Goal: Check status: Check status

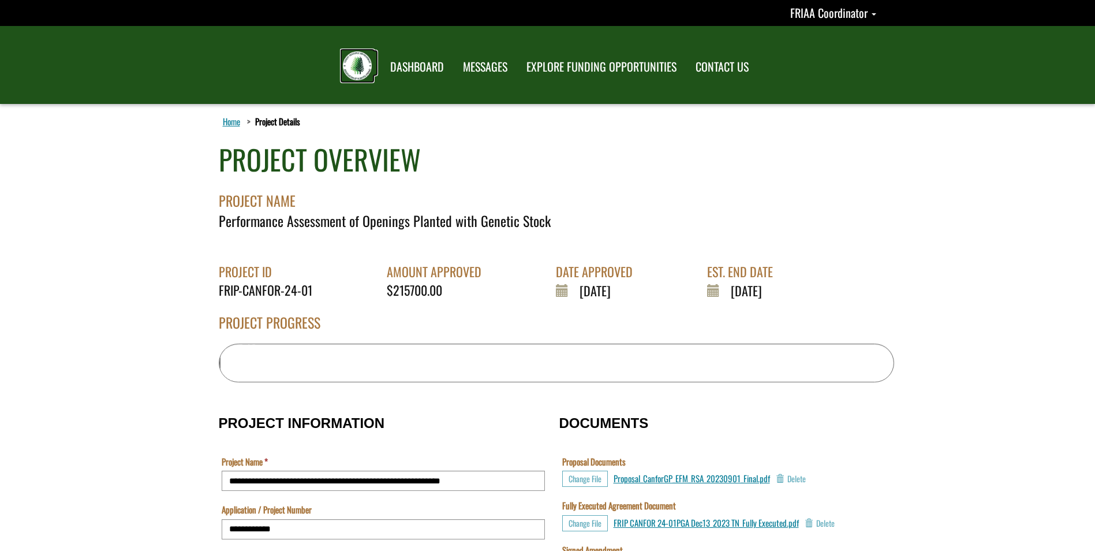
click at [359, 66] on img at bounding box center [357, 65] width 29 height 29
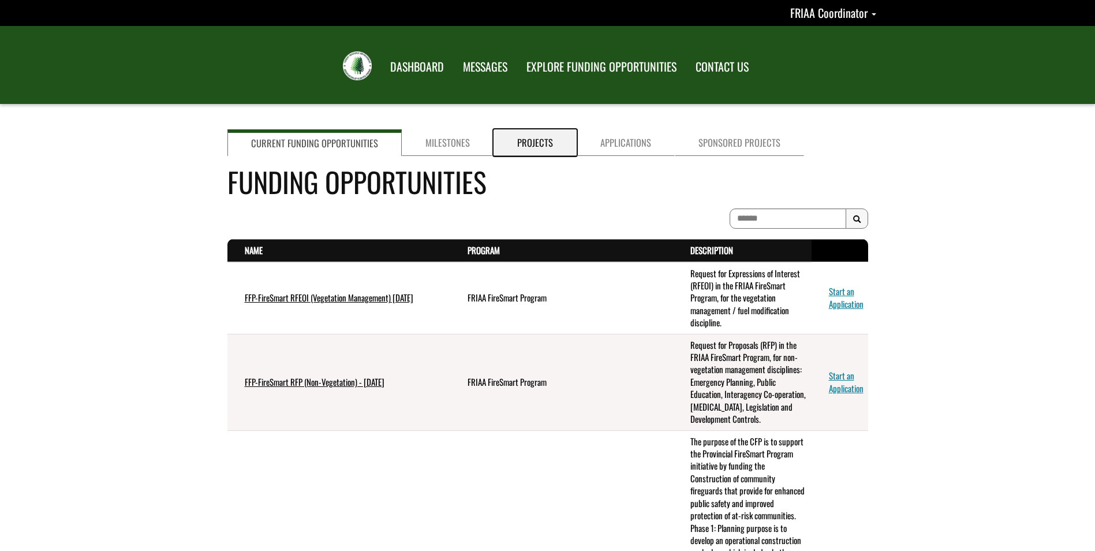
click at [532, 143] on link "Projects" at bounding box center [535, 142] width 83 height 27
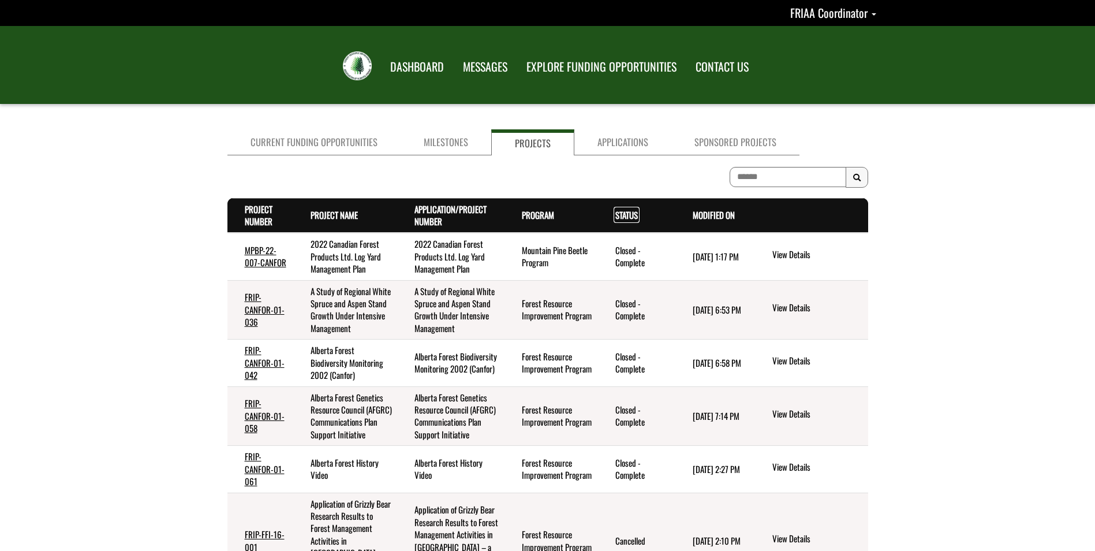
click at [628, 212] on link "Status . sort descending" at bounding box center [627, 214] width 23 height 13
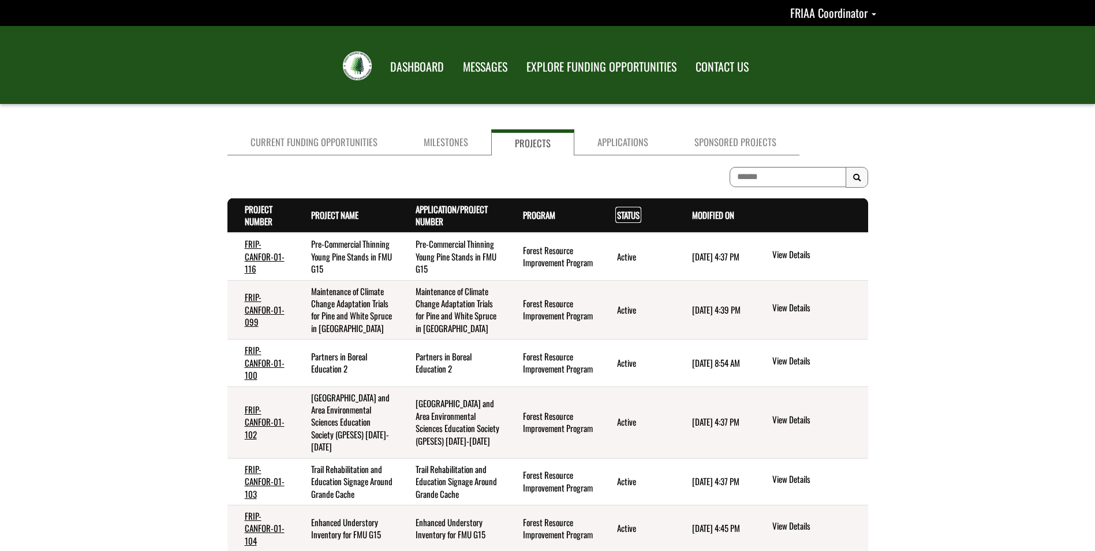
scroll to position [263, 0]
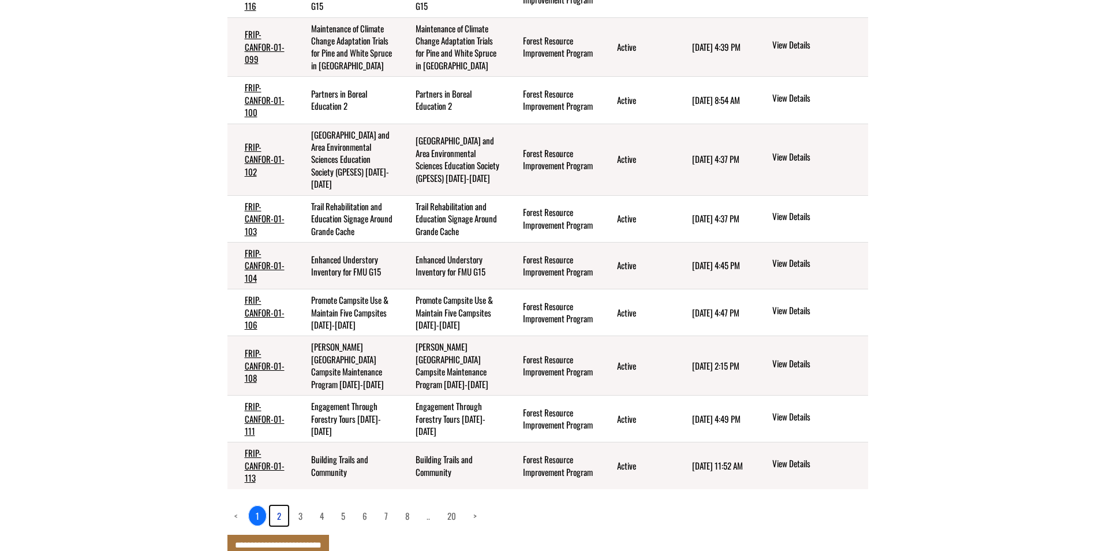
click at [281, 506] on link "2" at bounding box center [279, 516] width 18 height 20
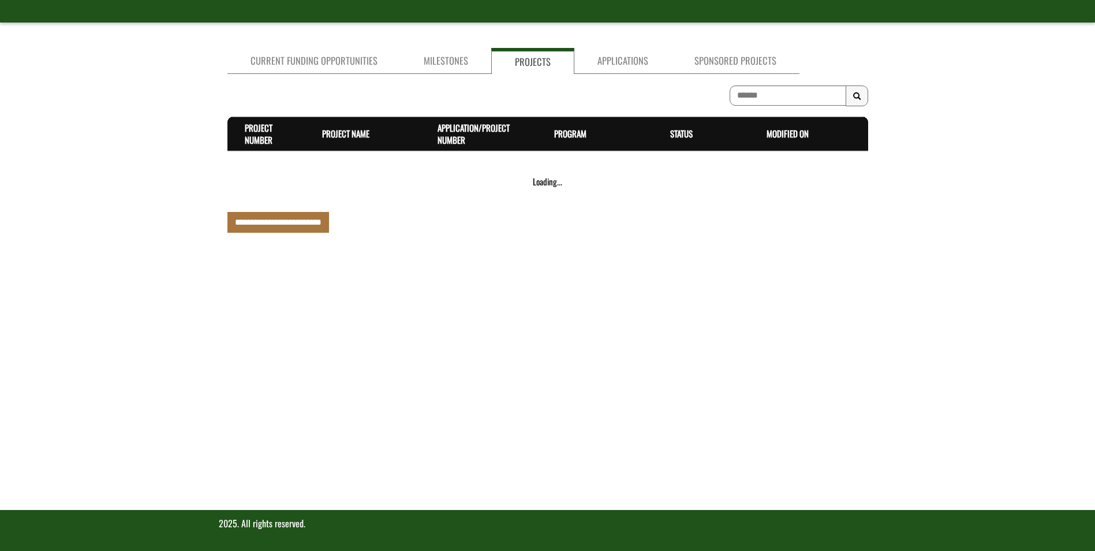
scroll to position [251, 0]
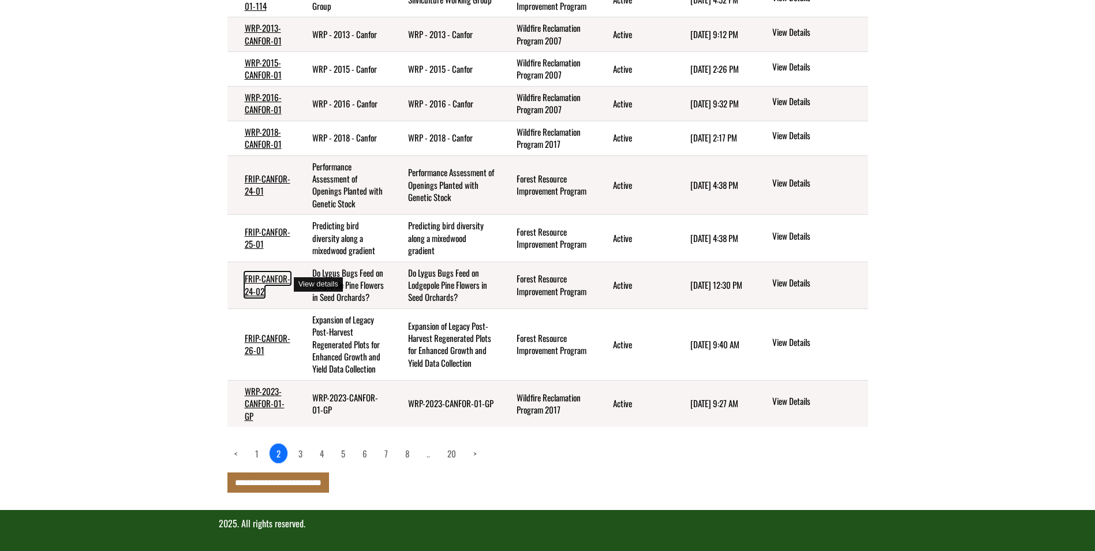
click at [255, 276] on link "FRIP-CANFOR-24-02" at bounding box center [268, 284] width 46 height 25
